Goal: Transaction & Acquisition: Book appointment/travel/reservation

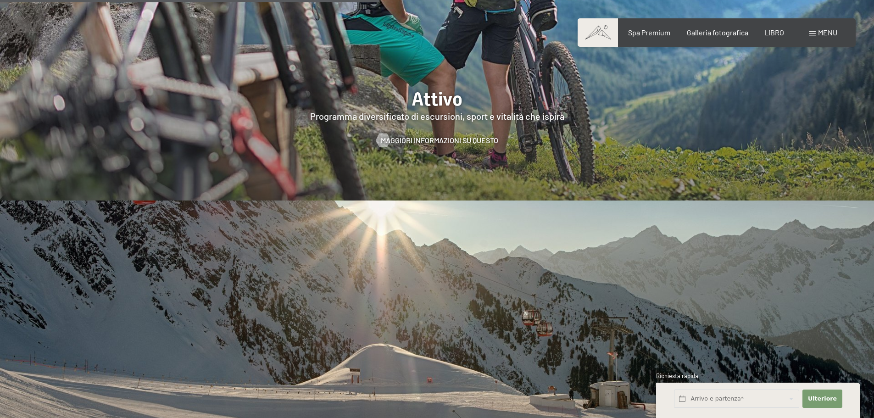
scroll to position [2568, 0]
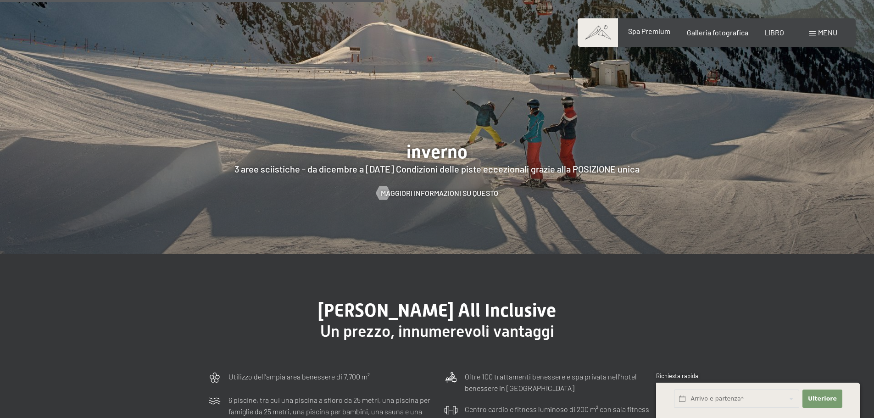
click at [657, 30] on font "Spa Premium" at bounding box center [649, 31] width 42 height 9
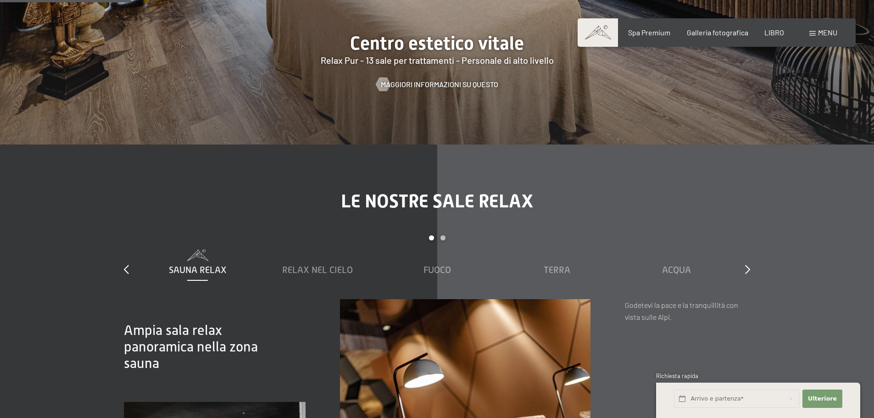
scroll to position [1055, 0]
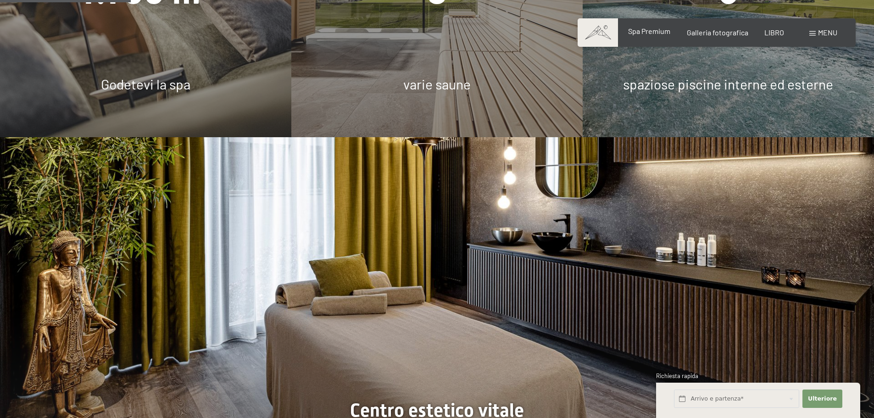
click at [645, 33] on font "Spa Premium" at bounding box center [649, 31] width 42 height 9
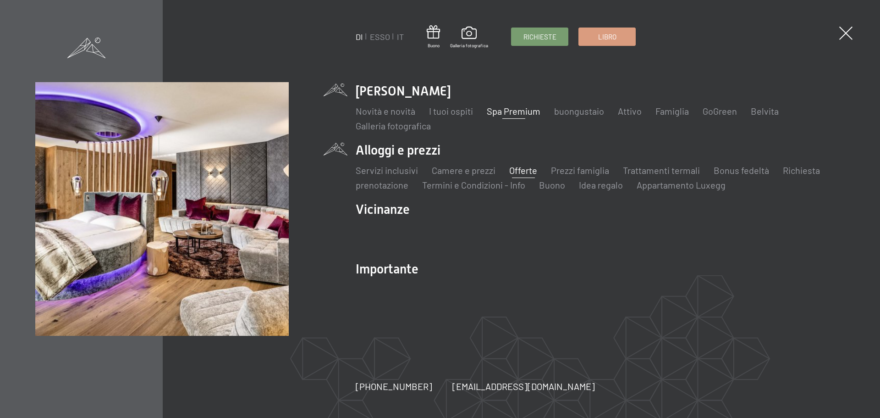
click at [517, 172] on font "Offerte" at bounding box center [523, 170] width 28 height 11
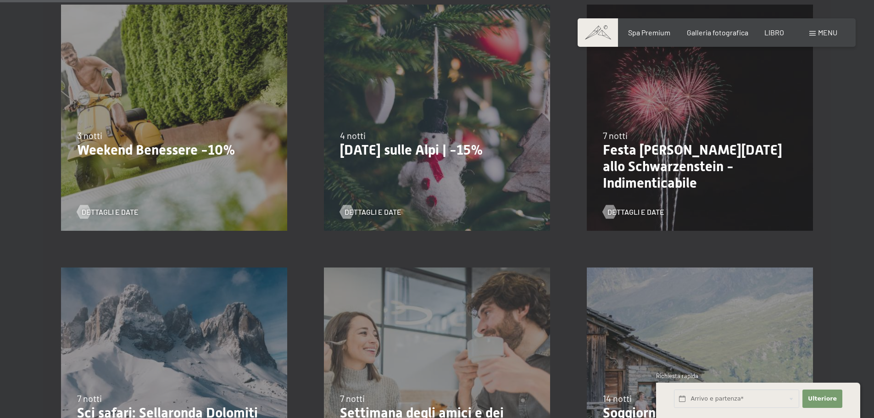
scroll to position [734, 0]
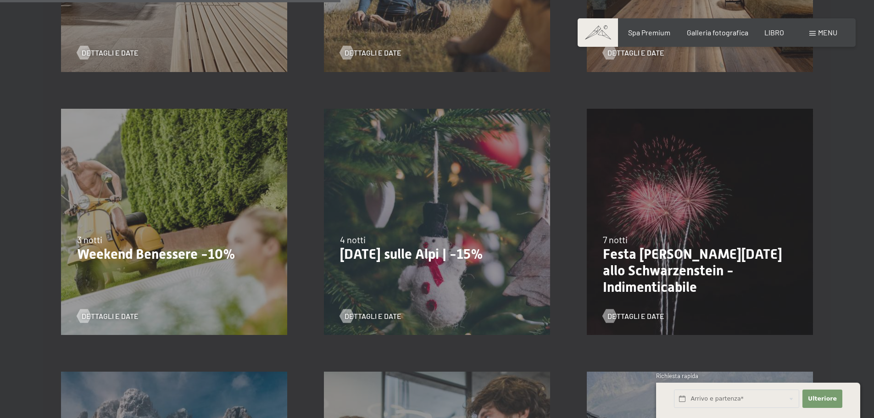
click at [97, 167] on div "13.11.–01.12.2025 11.12.–22.12.2025 15.01.–26.01.2026 12.03.–23.03.2026 14.05.–…" at bounding box center [174, 221] width 263 height 263
click at [115, 311] on font "Dettagli e date" at bounding box center [119, 315] width 57 height 9
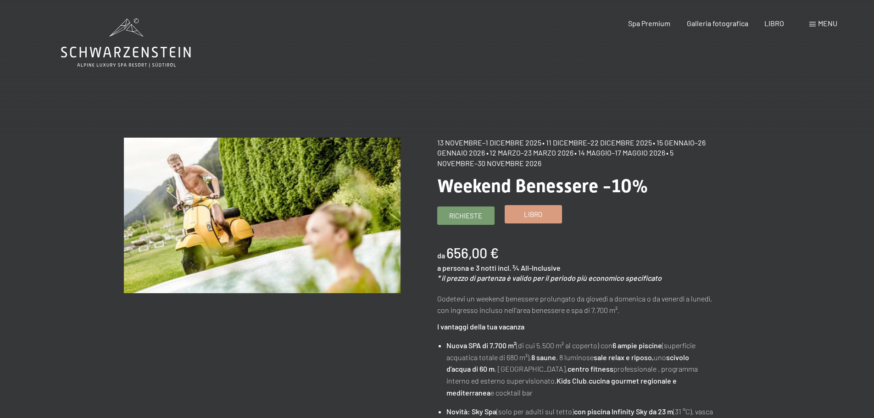
click at [540, 212] on font "Libro" at bounding box center [533, 214] width 18 height 8
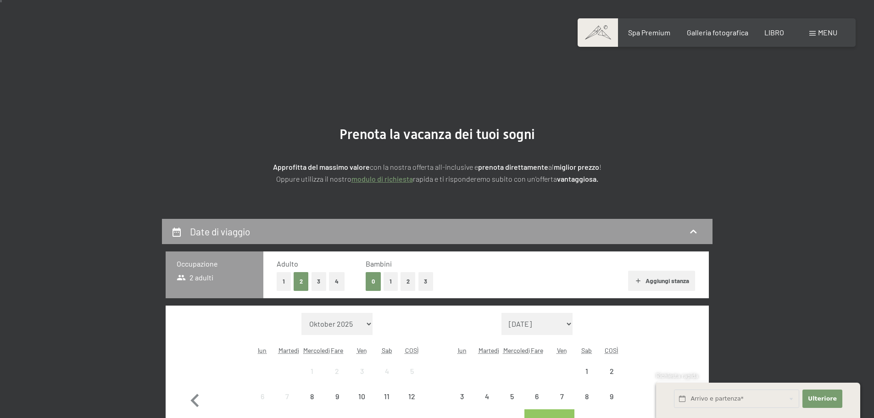
select select "[DATE]"
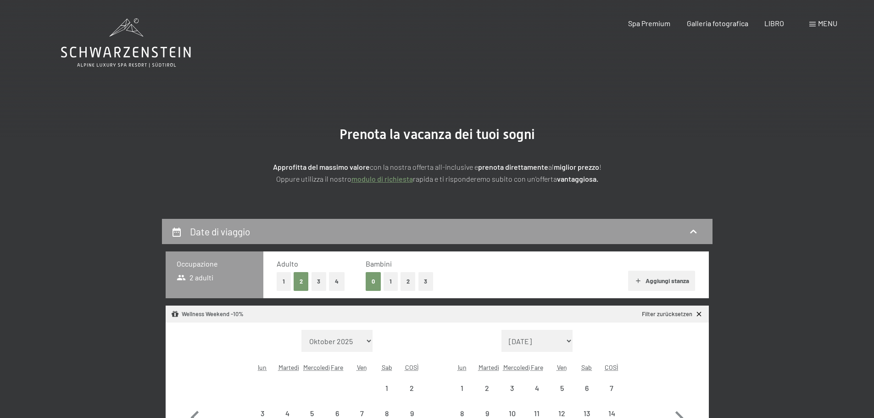
select select "[DATE]"
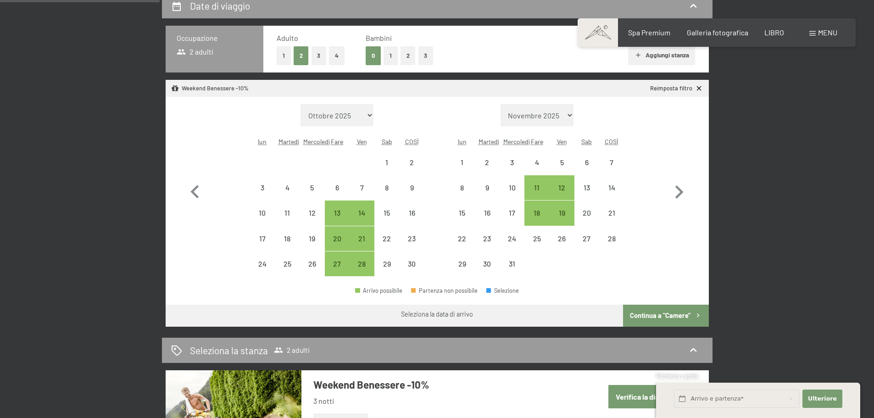
scroll to position [229, 0]
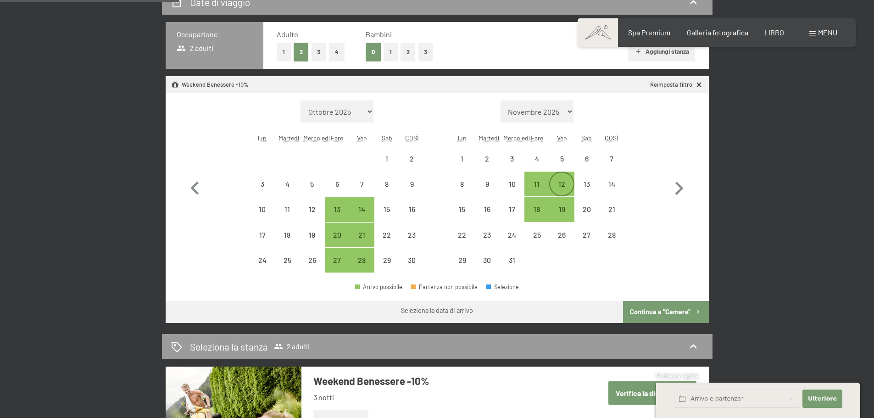
click at [554, 185] on div "12" at bounding box center [561, 191] width 23 height 23
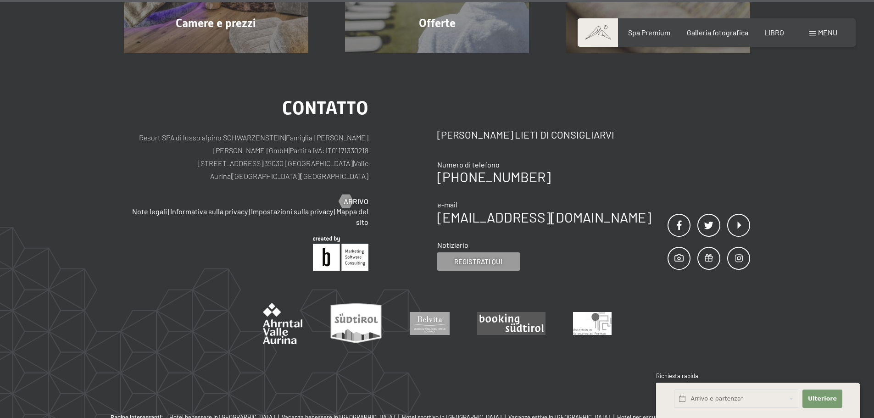
scroll to position [189, 0]
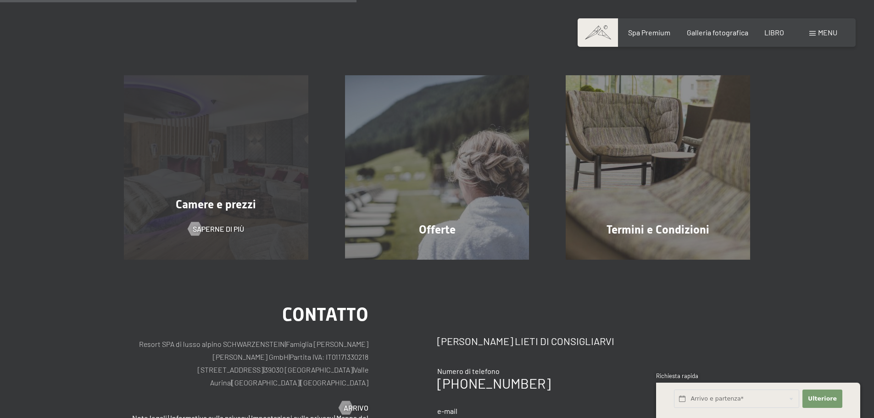
click at [234, 213] on div "Camere e prezzi Saperne di più" at bounding box center [215, 167] width 221 height 184
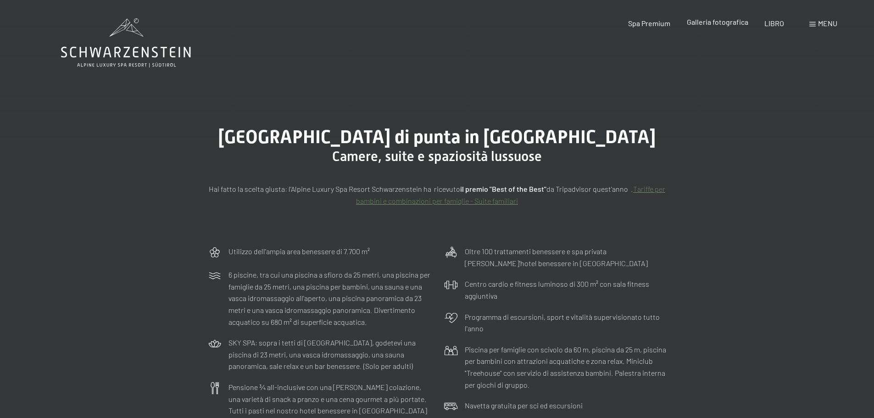
click at [714, 21] on font "Galleria fotografica" at bounding box center [716, 21] width 61 height 9
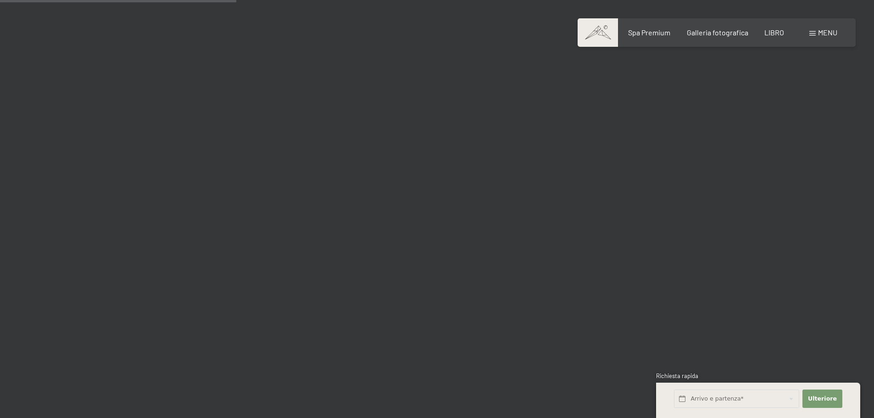
scroll to position [3210, 0]
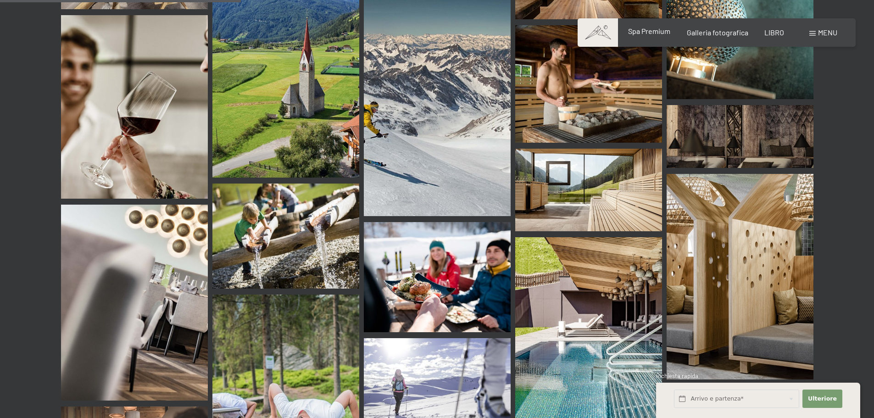
click at [644, 34] on font "Spa Premium" at bounding box center [649, 31] width 42 height 9
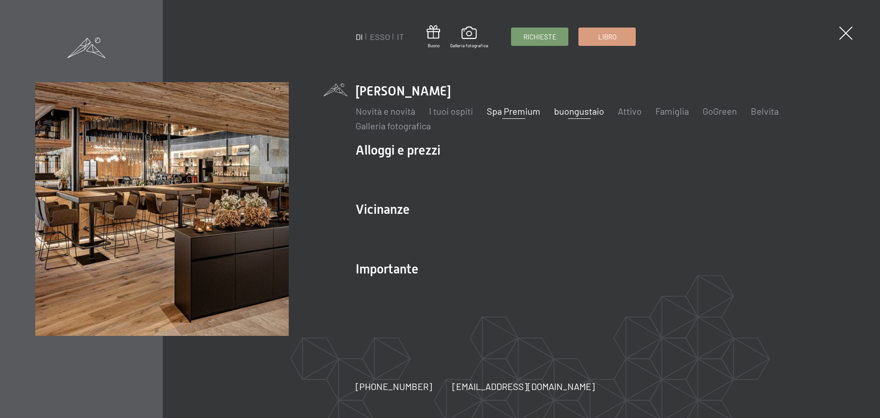
click at [584, 111] on font "buongustaio" at bounding box center [579, 110] width 50 height 11
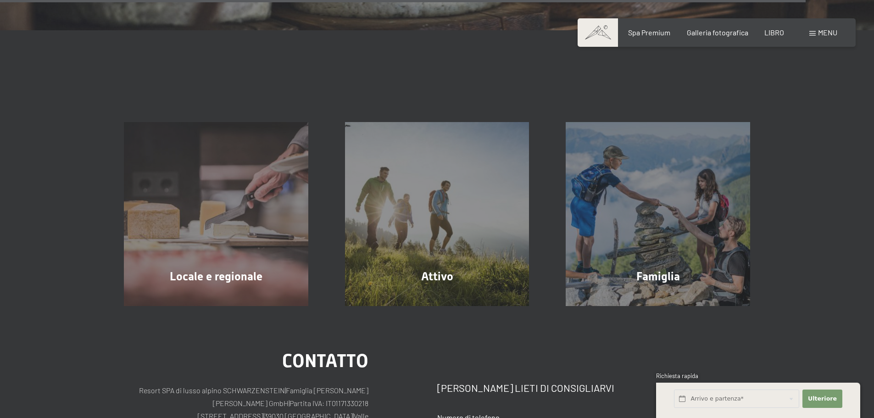
scroll to position [3302, 0]
click at [818, 32] on font "menu" at bounding box center [827, 32] width 19 height 9
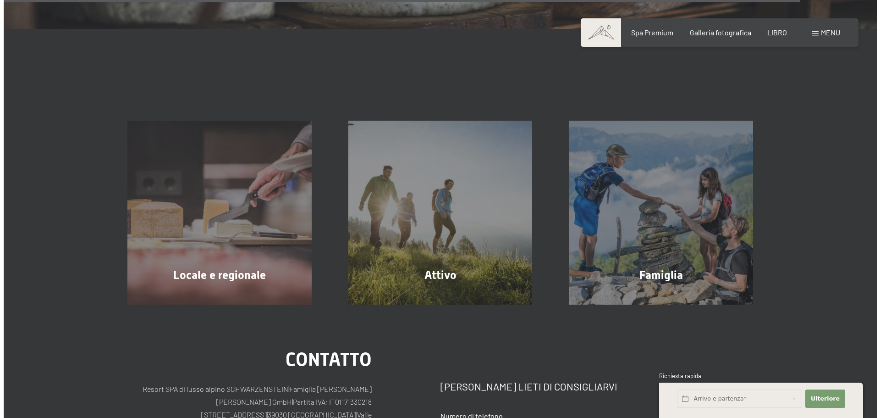
scroll to position [3310, 0]
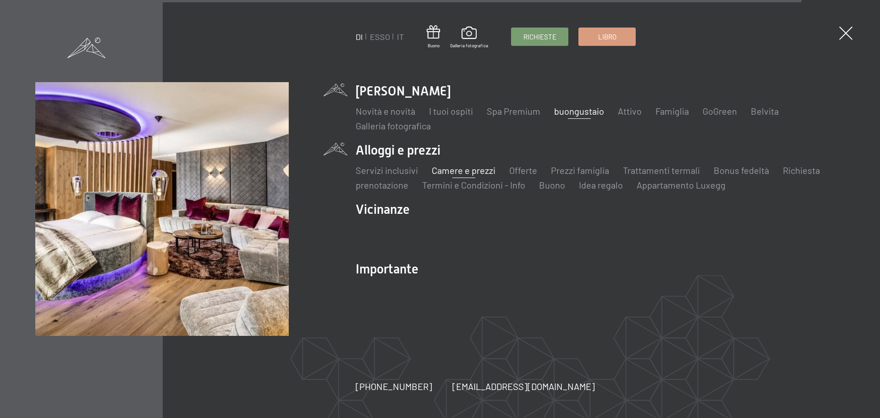
click at [476, 171] on font "Camere e prezzi" at bounding box center [464, 170] width 64 height 11
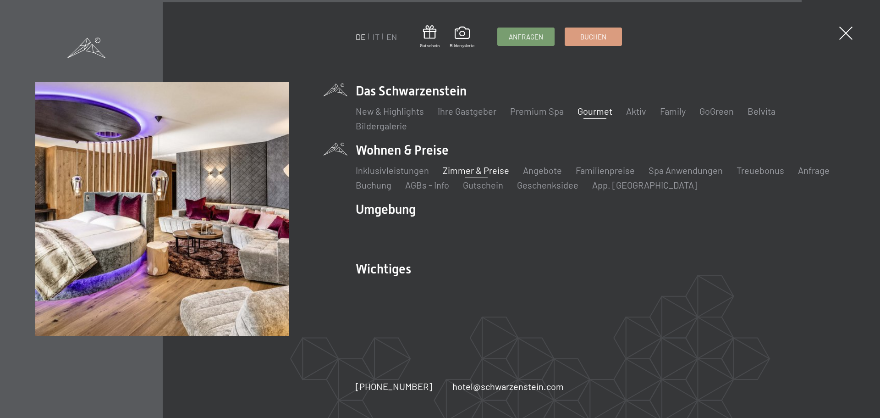
scroll to position [3299, 0]
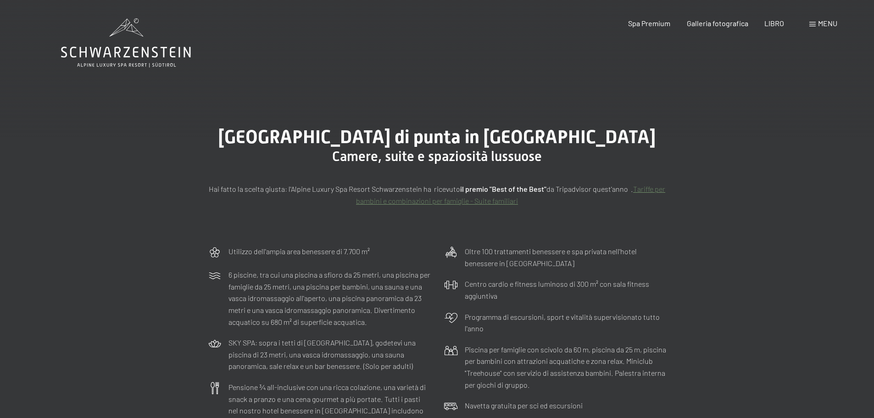
click at [830, 24] on font "menu" at bounding box center [827, 23] width 19 height 9
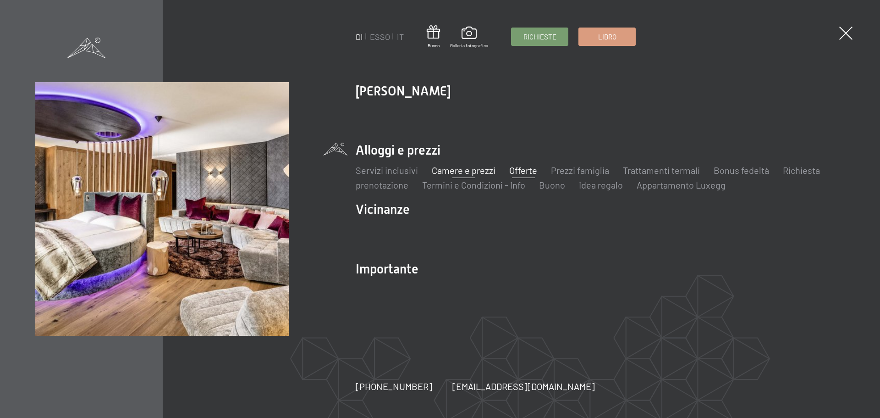
click at [522, 171] on font "Offerte" at bounding box center [523, 170] width 28 height 11
click at [845, 31] on span at bounding box center [846, 33] width 19 height 19
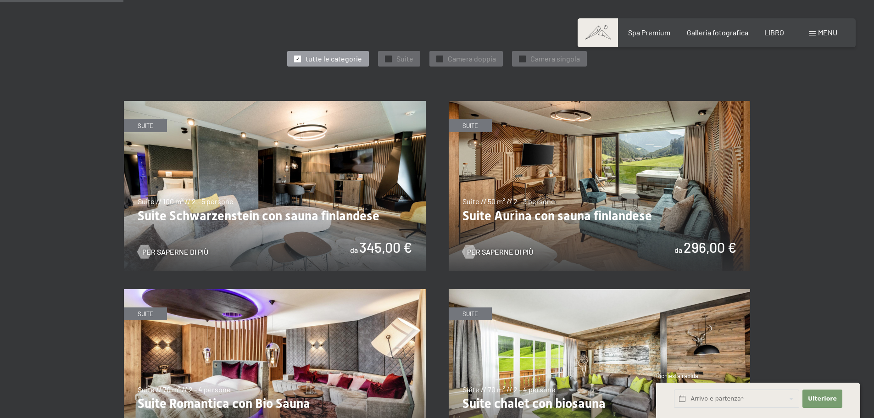
scroll to position [688, 0]
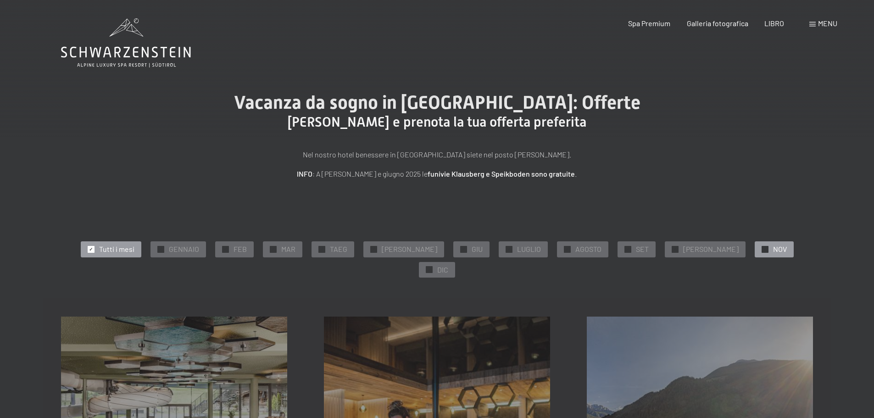
click at [773, 248] on font "NOV" at bounding box center [780, 248] width 14 height 9
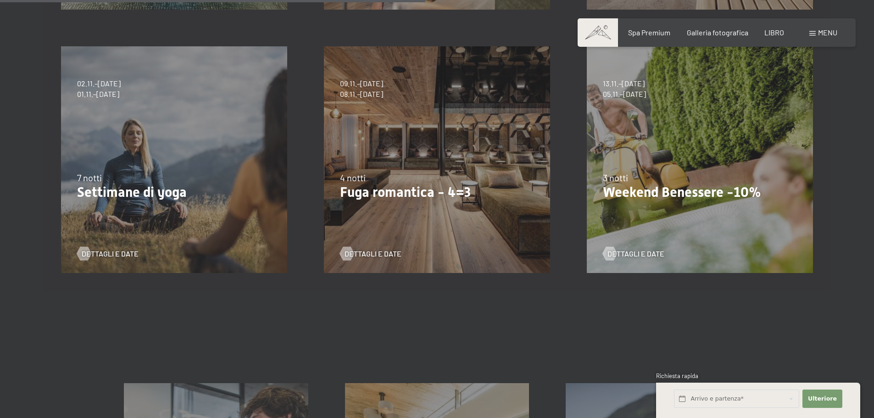
scroll to position [504, 0]
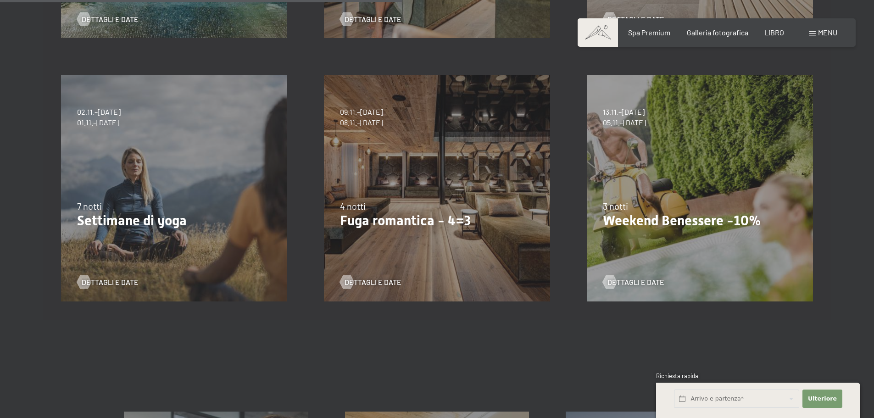
click at [699, 151] on div "13.11.–01.12.2025 11.12.–22.12.2025 15.01.–26.01.2026 12.03.–23.03.2026 14.05.–…" at bounding box center [699, 187] width 263 height 263
click at [695, 126] on div "13.11.–01.12.2025 11.12.–22.12.2025 15.01.–26.01.2026 12.03.–23.03.2026 14.05.–…" at bounding box center [699, 187] width 263 height 263
click at [644, 118] on font "05.11.–30.11.2026" at bounding box center [624, 122] width 43 height 9
click at [648, 212] on font "Weekend Benessere -10%" at bounding box center [682, 220] width 158 height 16
click at [612, 275] on div at bounding box center [610, 282] width 8 height 14
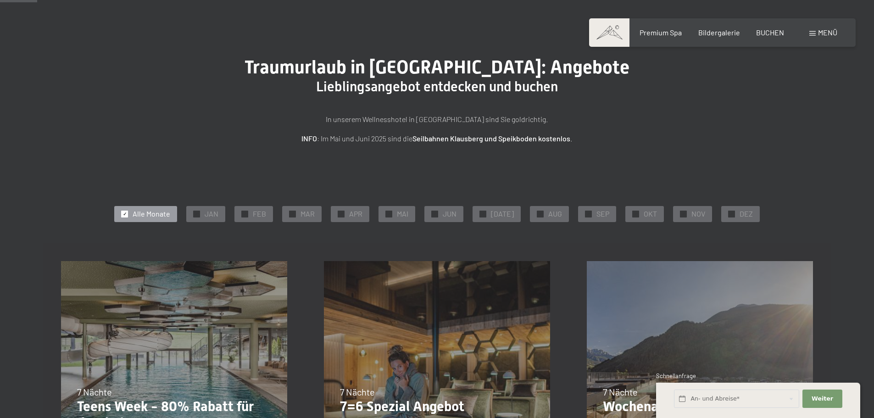
scroll to position [92, 0]
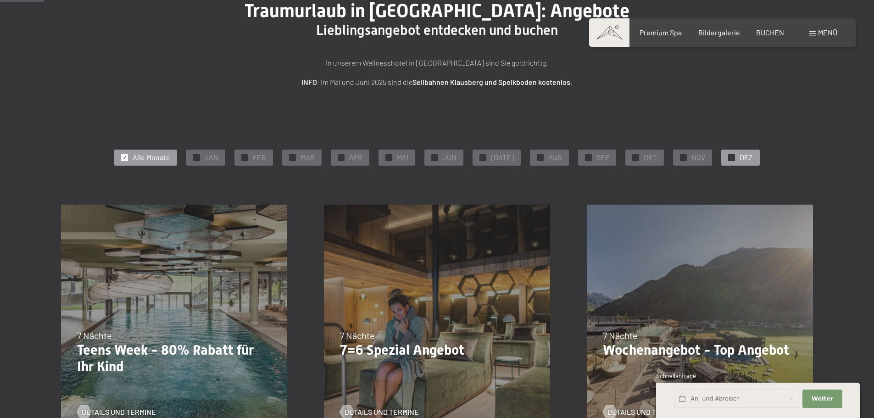
click at [730, 158] on div "✓ DEZ" at bounding box center [740, 157] width 39 height 16
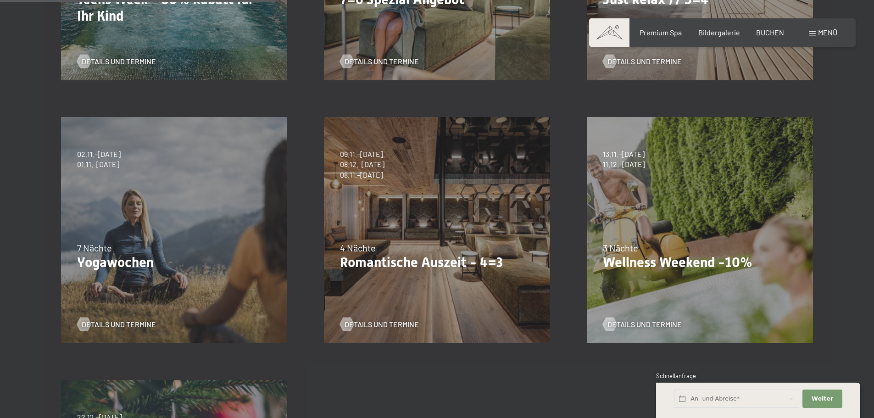
scroll to position [459, 0]
